Goal: Transaction & Acquisition: Purchase product/service

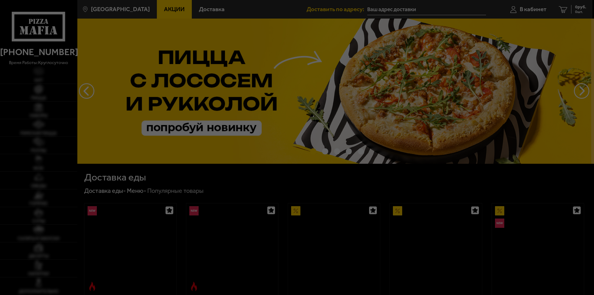
type input "[STREET_ADDRESS]"
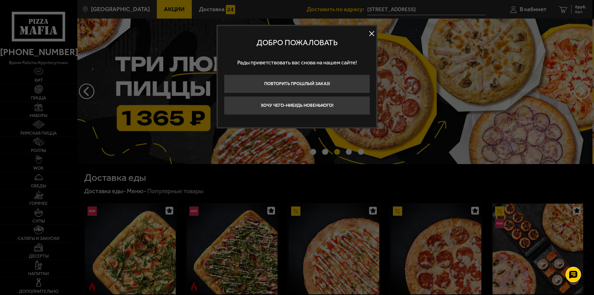
click at [368, 32] on button at bounding box center [371, 33] width 9 height 9
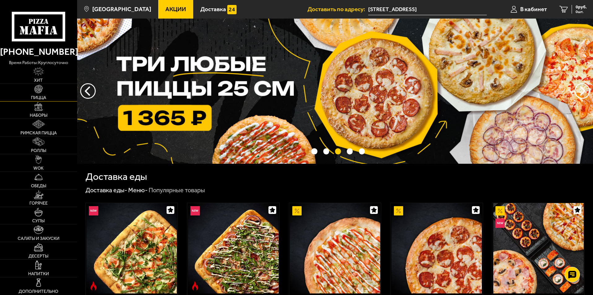
click at [41, 91] on img at bounding box center [38, 89] width 9 height 9
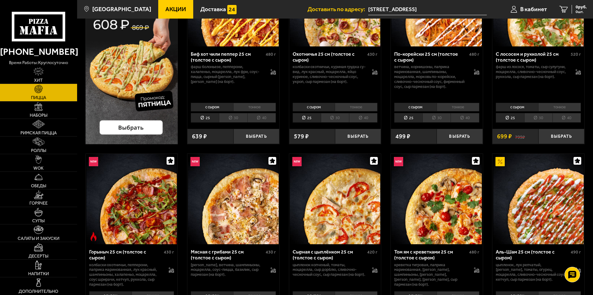
scroll to position [217, 0]
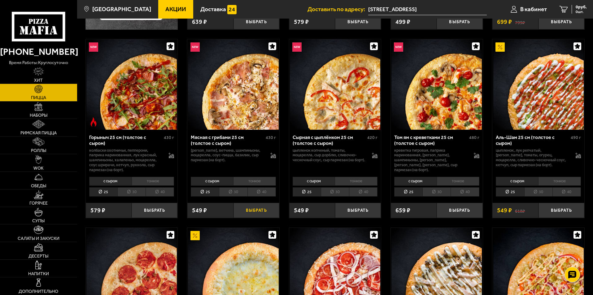
click at [255, 209] on button "Выбрать" at bounding box center [256, 210] width 46 height 15
click at [360, 211] on button "Выбрать" at bounding box center [358, 210] width 46 height 15
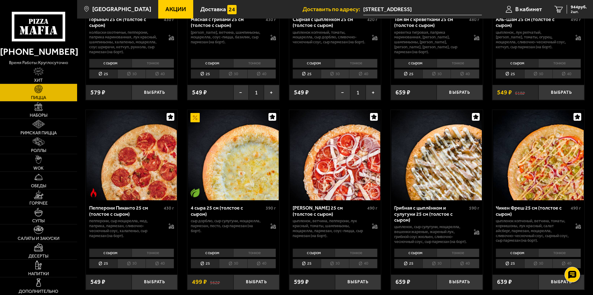
scroll to position [340, 0]
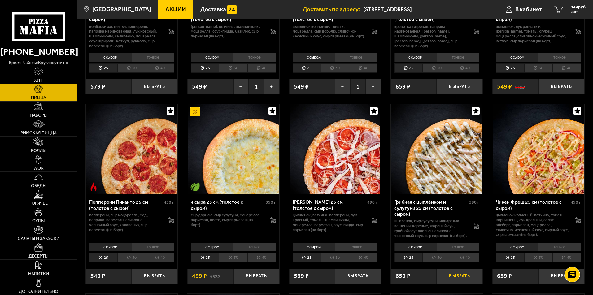
click at [456, 280] on button "Выбрать" at bounding box center [459, 276] width 46 height 15
click at [571, 9] on span "1365 руб." at bounding box center [577, 7] width 19 height 4
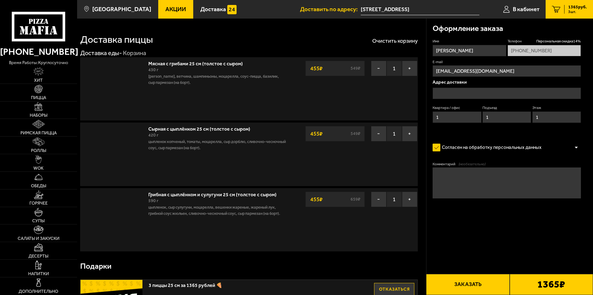
type input "5-й Верхний переулок, 1Ж"
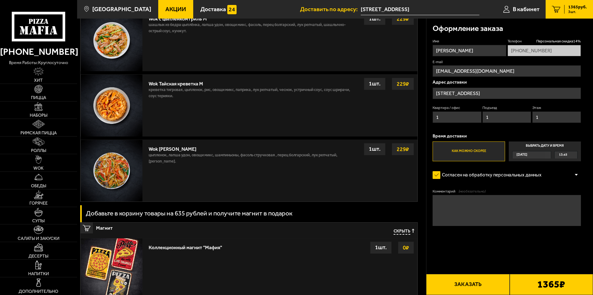
scroll to position [685, 0]
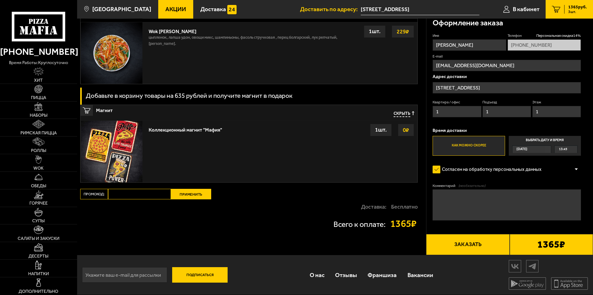
click at [139, 192] on input "Промокод:" at bounding box center [139, 194] width 63 height 11
paste input "mf0363"
type input "mf0363"
click at [193, 196] on button "Применить" at bounding box center [191, 194] width 40 height 11
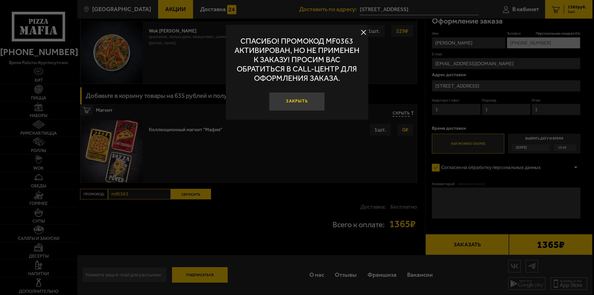
click at [314, 102] on button "Закрыть" at bounding box center [297, 101] width 56 height 19
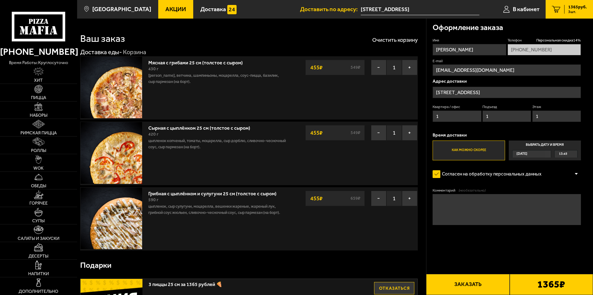
scroll to position [0, 0]
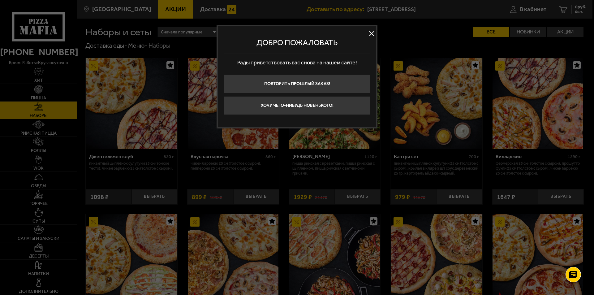
click at [371, 33] on button at bounding box center [371, 33] width 9 height 9
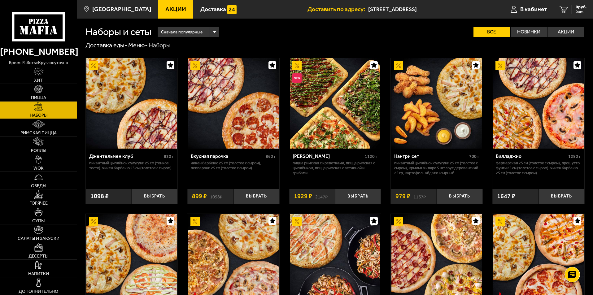
click at [54, 22] on icon at bounding box center [38, 26] width 53 height 29
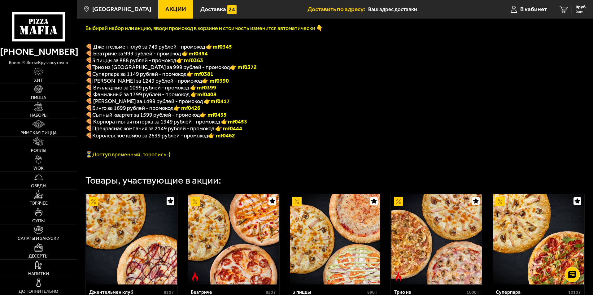
scroll to position [62, 0]
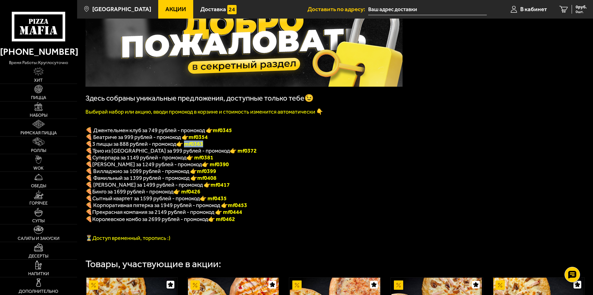
drag, startPoint x: 207, startPoint y: 146, endPoint x: 190, endPoint y: 148, distance: 17.1
click at [189, 147] on p "🍕 3 пиццы за 888 рублей - промокод 👉 mf0363" at bounding box center [243, 144] width 317 height 7
copy font "f0363"
